Goal: Communication & Community: Participate in discussion

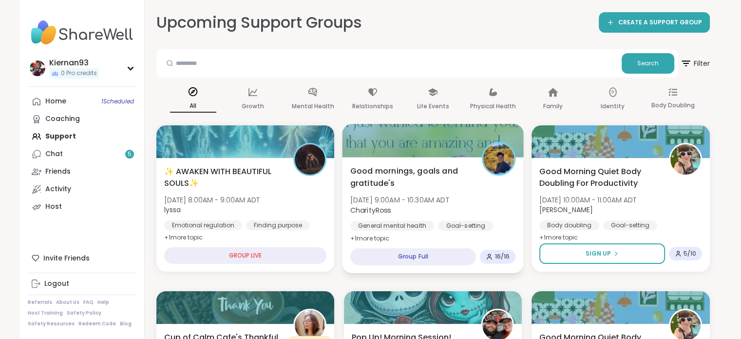
click at [369, 185] on span "Good mornings, goals and gratitude's" at bounding box center [410, 177] width 121 height 24
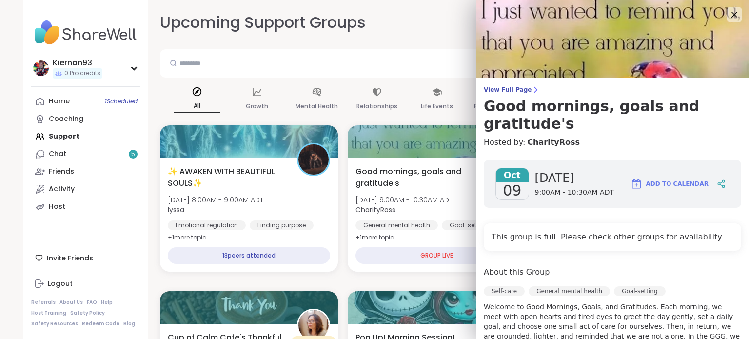
click at [337, 115] on div "All Growth Mental Health Relationships Life Events Physical Health Family Ident…" at bounding box center [437, 99] width 554 height 36
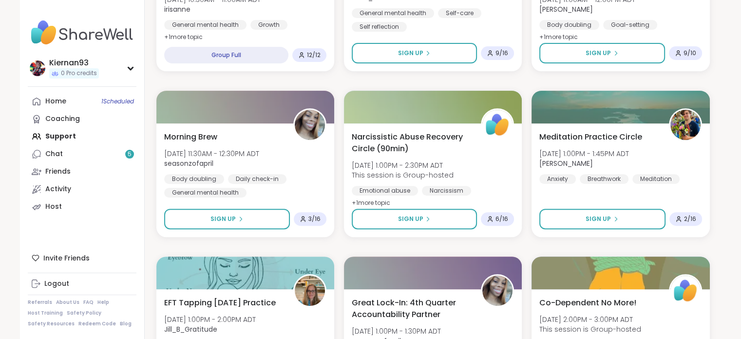
scroll to position [459, 0]
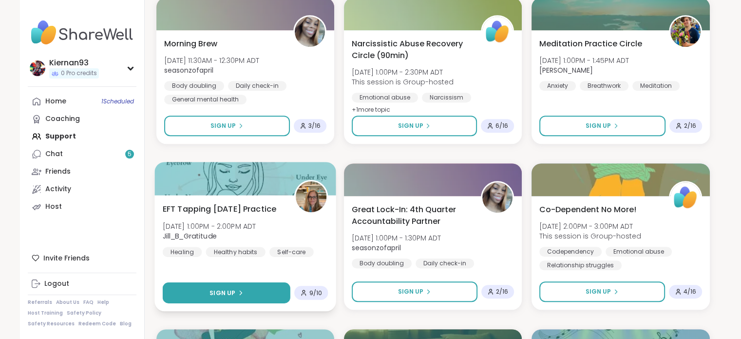
click at [208, 292] on button "Sign Up" at bounding box center [226, 292] width 128 height 21
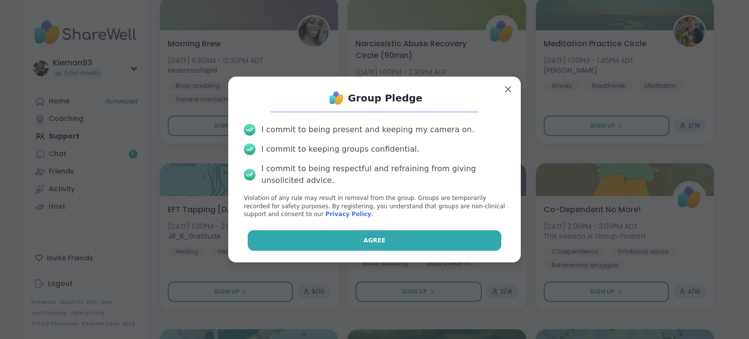
click at [371, 237] on span "Agree" at bounding box center [375, 240] width 22 height 9
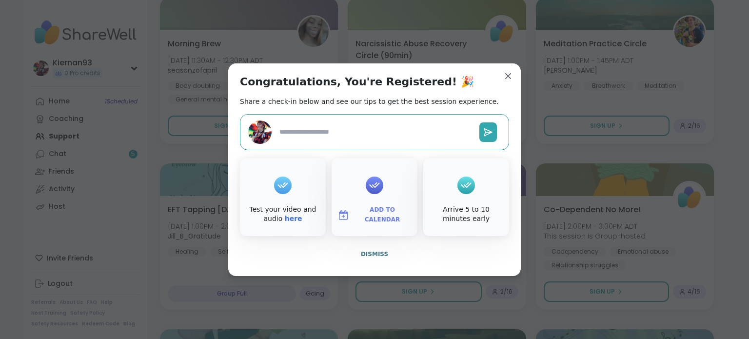
type textarea "*"
click at [371, 214] on span "Add to Calendar" at bounding box center [382, 214] width 58 height 19
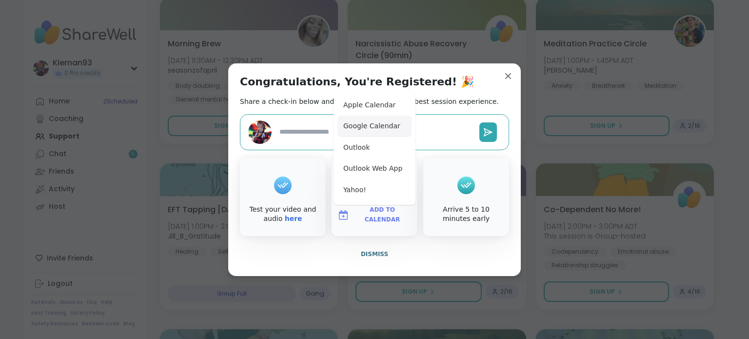
click at [390, 131] on button "Google Calendar" at bounding box center [374, 126] width 74 height 21
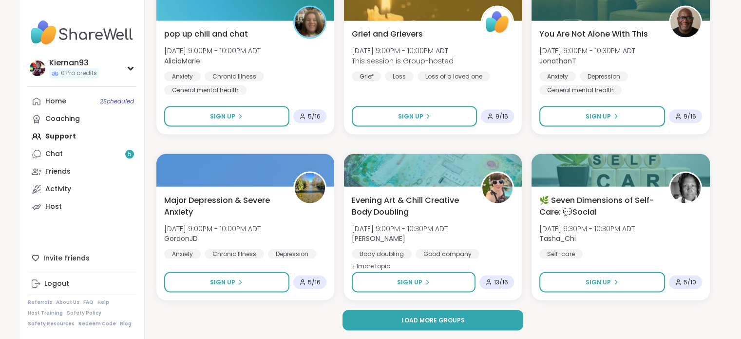
scroll to position [1795, 0]
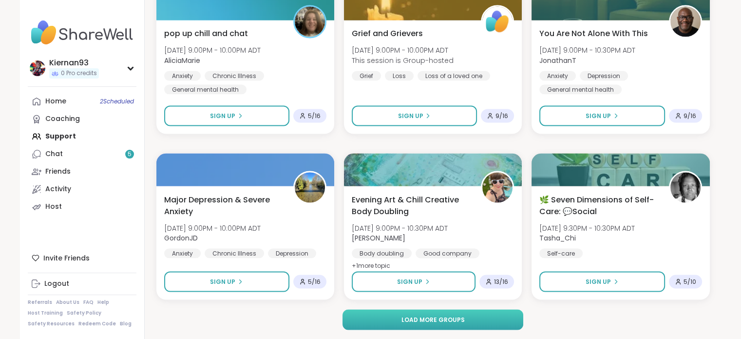
click at [503, 319] on button "Load more groups" at bounding box center [433, 319] width 181 height 20
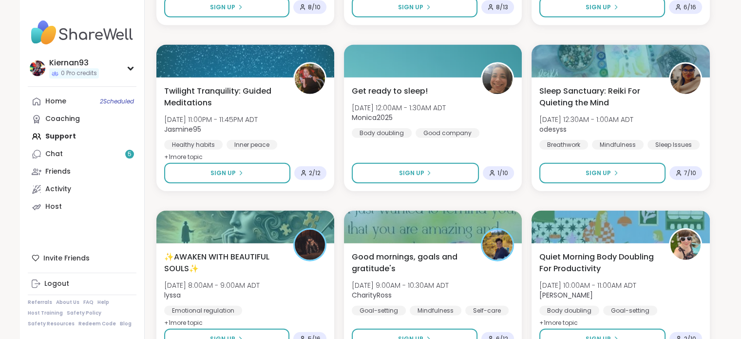
scroll to position [2238, 0]
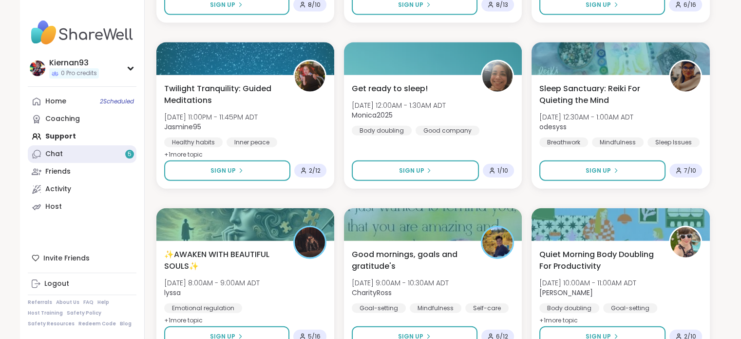
click at [86, 162] on link "Chat 5" at bounding box center [82, 154] width 109 height 18
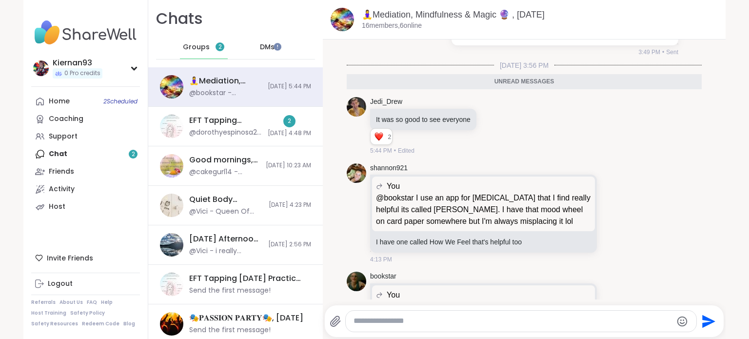
scroll to position [3311, 0]
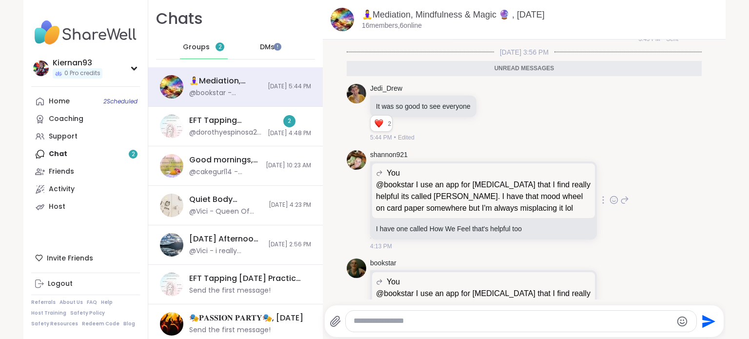
click at [612, 200] on icon at bounding box center [613, 200] width 3 height 1
click at [532, 180] on div "Select Reaction: Heart" at bounding box center [536, 184] width 9 height 9
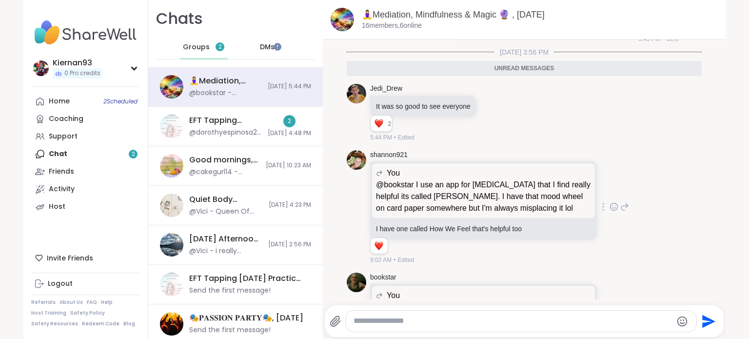
scroll to position [3360, 0]
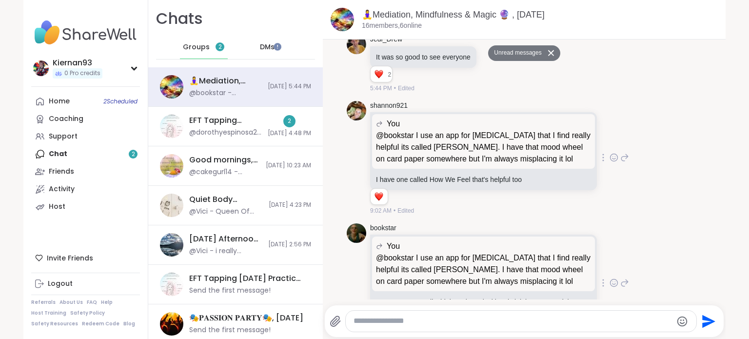
click at [609, 278] on icon at bounding box center [613, 283] width 9 height 10
click at [532, 263] on div "Select Reaction: Heart" at bounding box center [536, 267] width 9 height 9
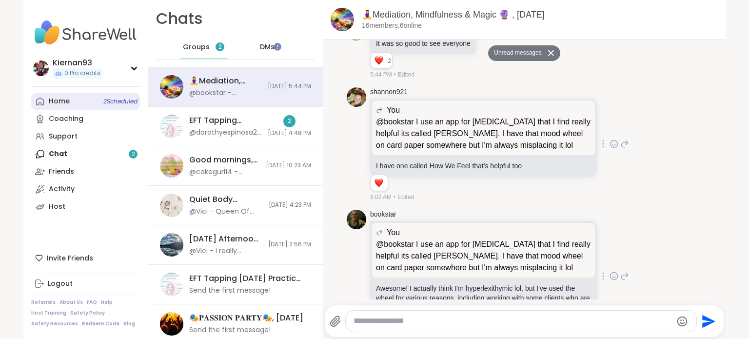
click at [62, 105] on div "Home 2 Scheduled" at bounding box center [59, 102] width 21 height 10
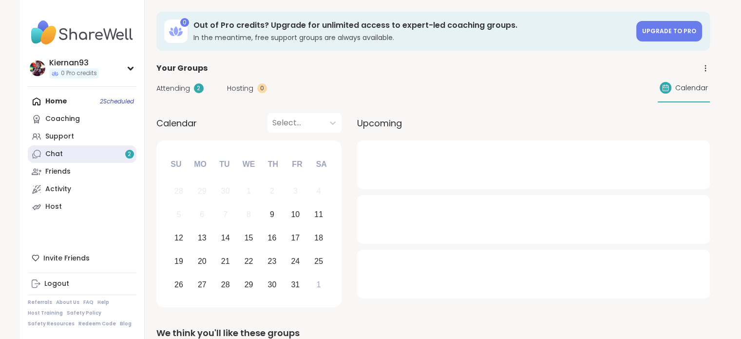
click at [101, 149] on link "Chat 2" at bounding box center [82, 154] width 109 height 18
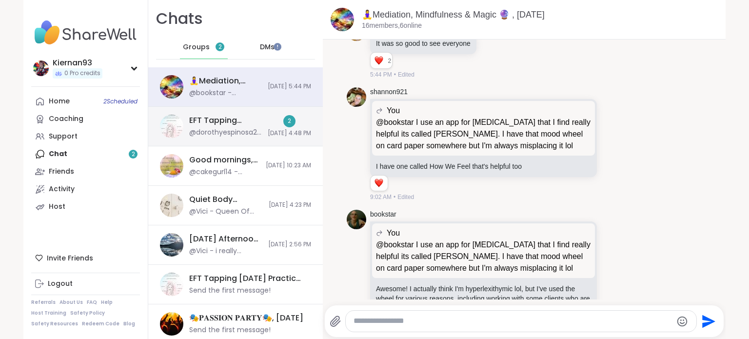
click at [229, 134] on div "@dorothyespinosa26 - moment by moment, I just do my best to put into practice i…" at bounding box center [225, 133] width 73 height 10
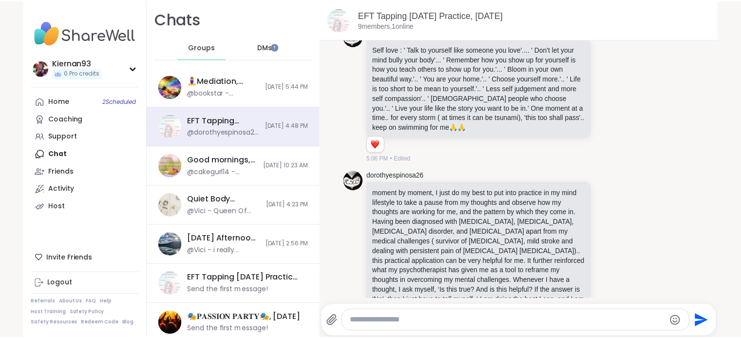
scroll to position [1812, 0]
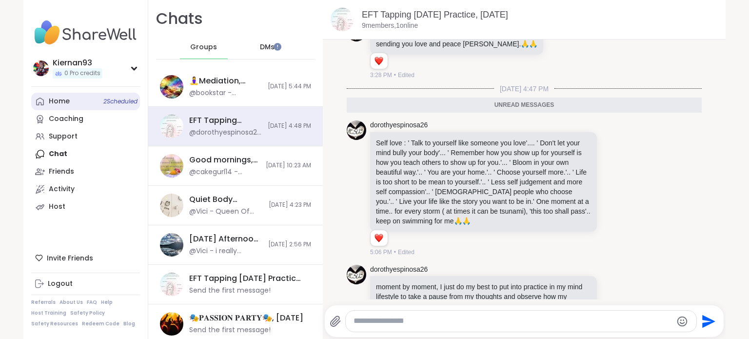
click at [86, 103] on link "Home 2 Scheduled" at bounding box center [85, 102] width 109 height 18
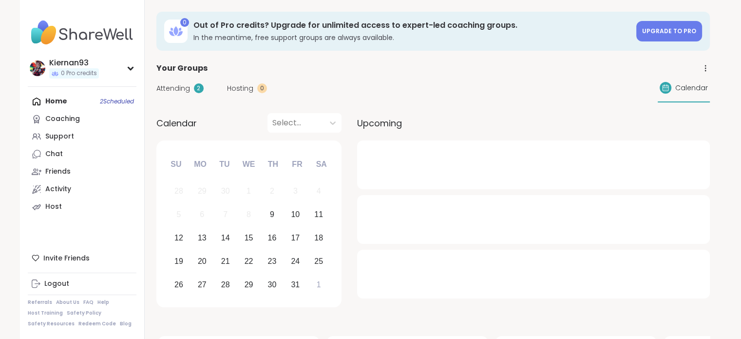
click at [86, 103] on div "Home 2 Scheduled Coaching Support Chat Friends Activity Host" at bounding box center [82, 154] width 109 height 123
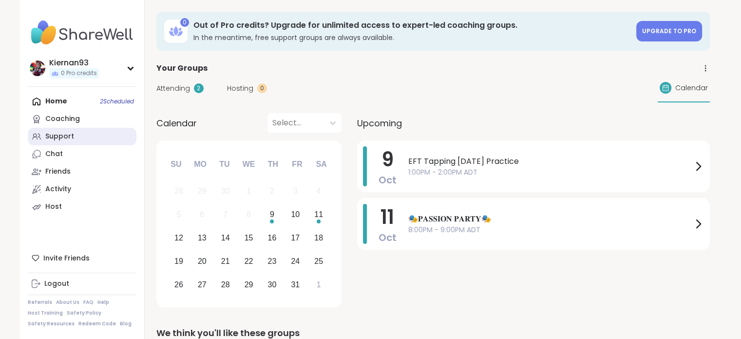
click at [71, 135] on div "Support" at bounding box center [59, 137] width 29 height 10
